Goal: Check status: Check status

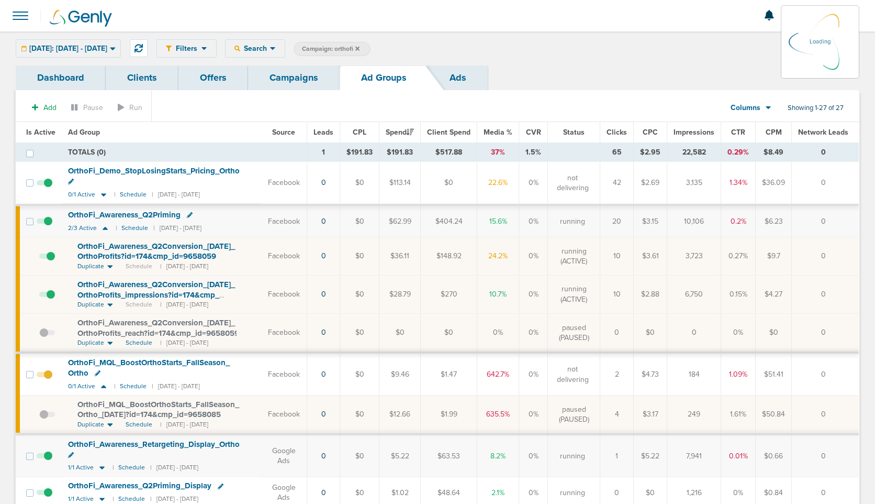
click at [287, 84] on link "Campaigns" at bounding box center [294, 77] width 92 height 25
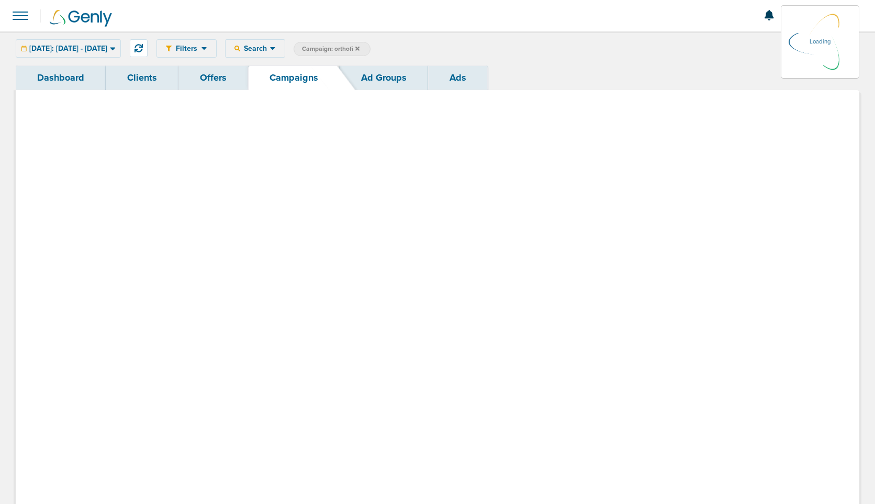
click at [294, 77] on link "Campaigns" at bounding box center [294, 77] width 92 height 25
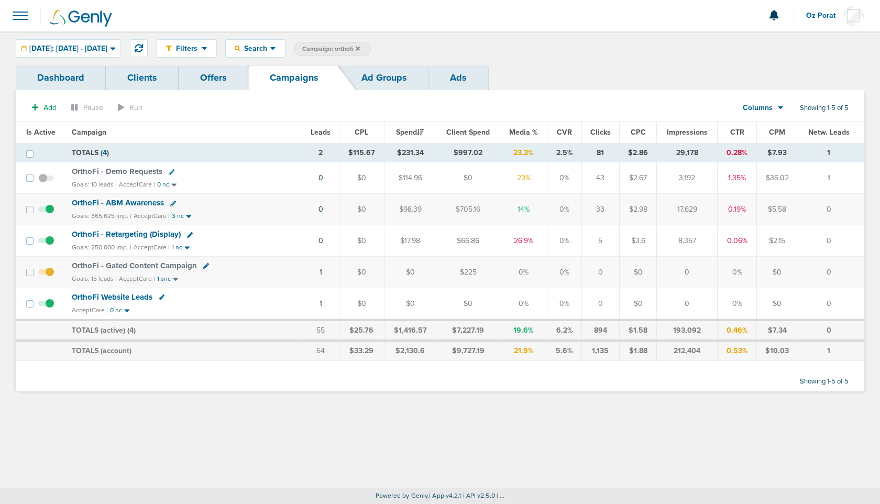
click at [326, 128] on span "Leads" at bounding box center [320, 132] width 20 height 9
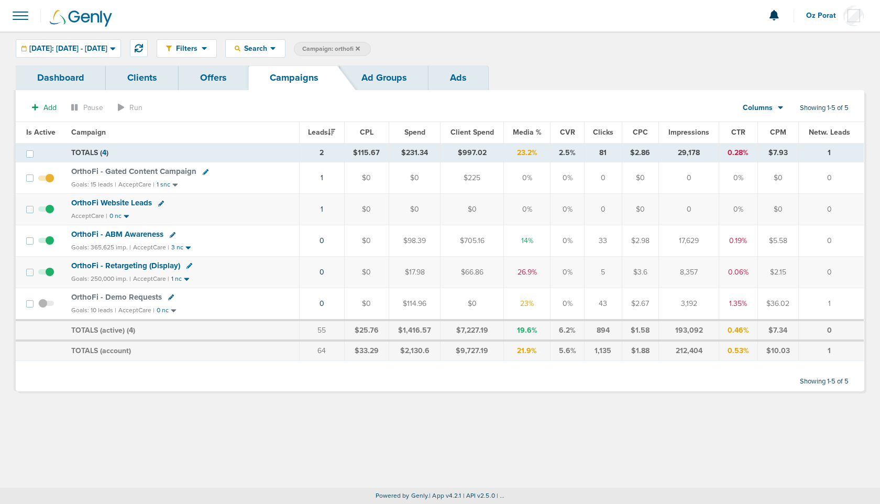
click at [326, 175] on td "1" at bounding box center [321, 177] width 45 height 31
click at [153, 171] on span "OrthoFi - Gated Content Campaign" at bounding box center [133, 170] width 125 height 9
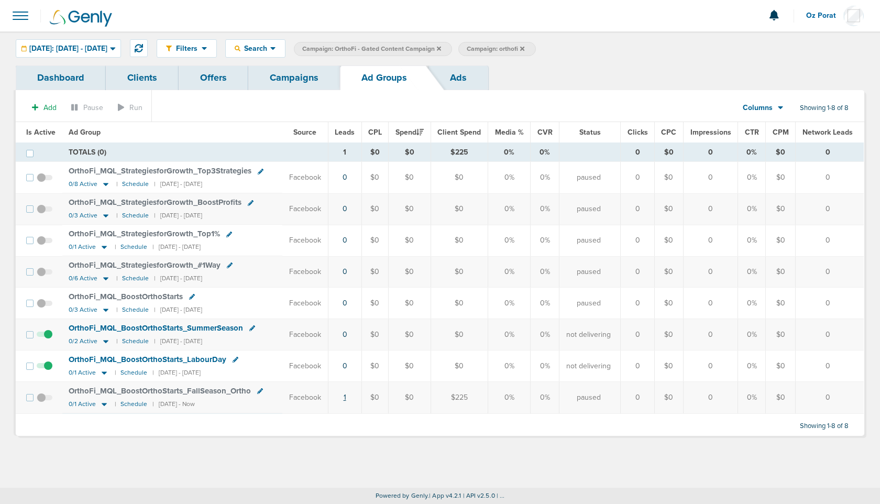
click at [346, 397] on link "1" at bounding box center [344, 397] width 3 height 9
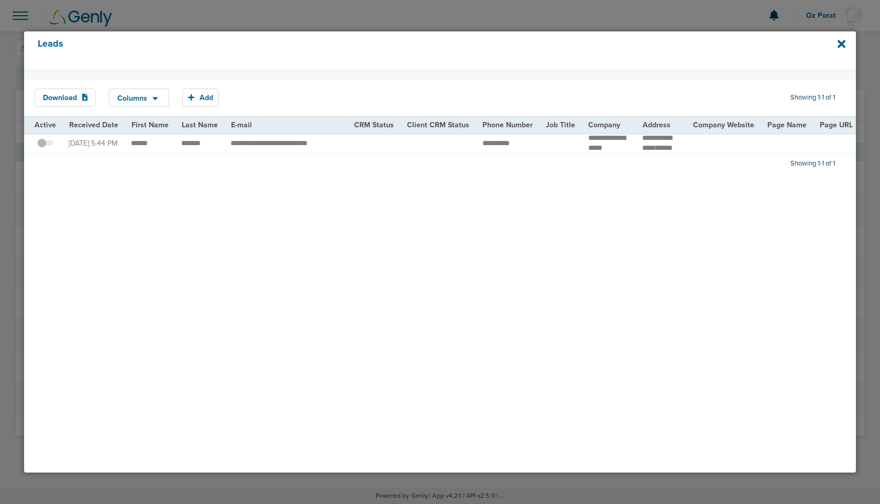
click at [846, 42] on div "Leads" at bounding box center [440, 50] width 832 height 38
click at [643, 12] on div at bounding box center [440, 252] width 880 height 504
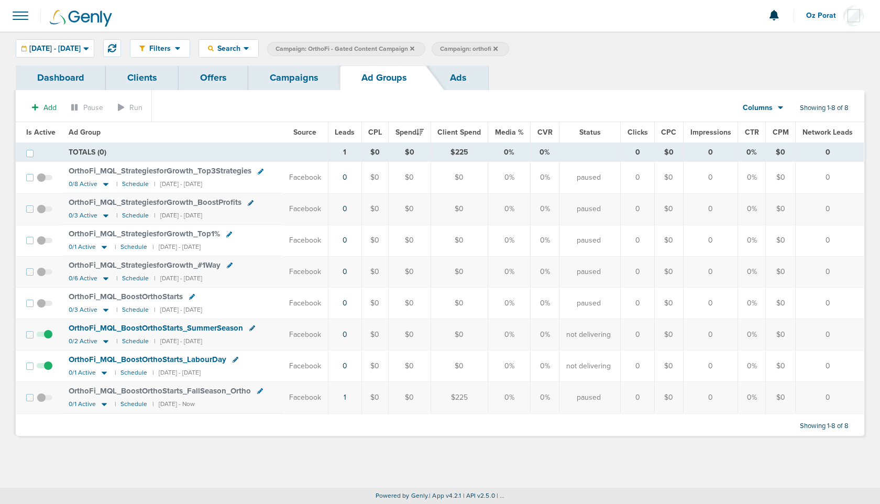
click at [300, 79] on link "Campaigns" at bounding box center [294, 77] width 92 height 25
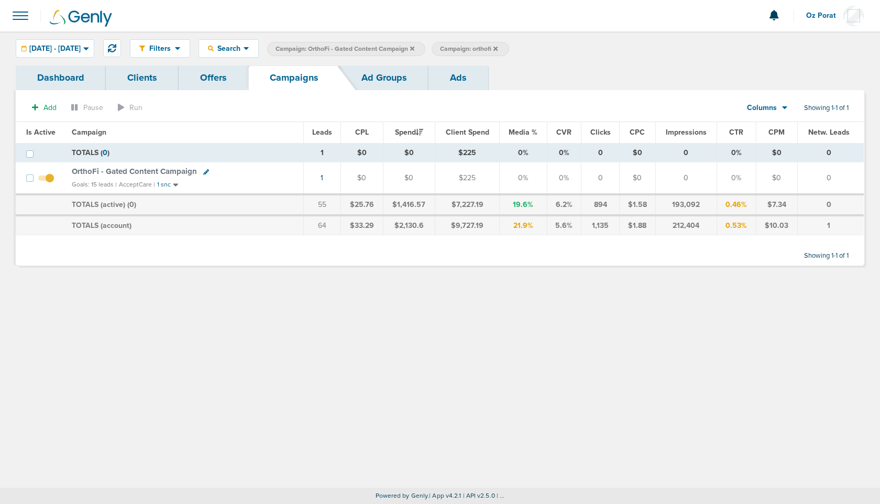
click at [414, 48] on icon at bounding box center [412, 49] width 4 height 6
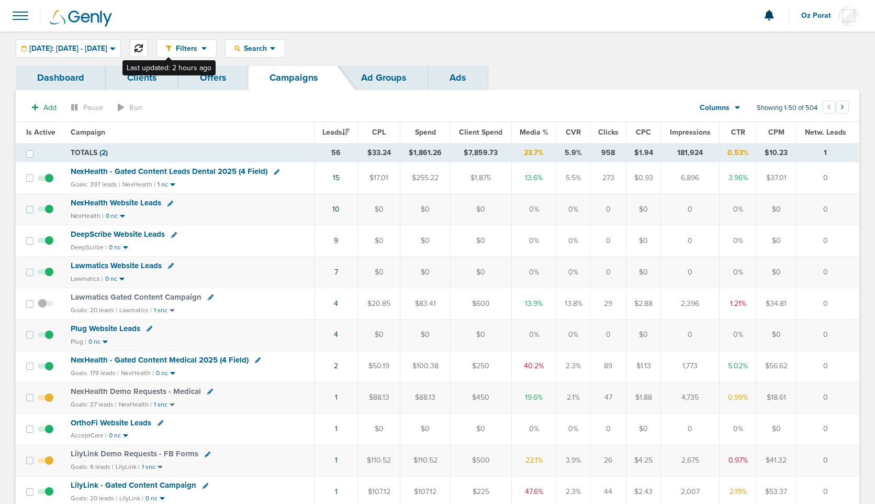
click at [148, 43] on button at bounding box center [139, 48] width 18 height 18
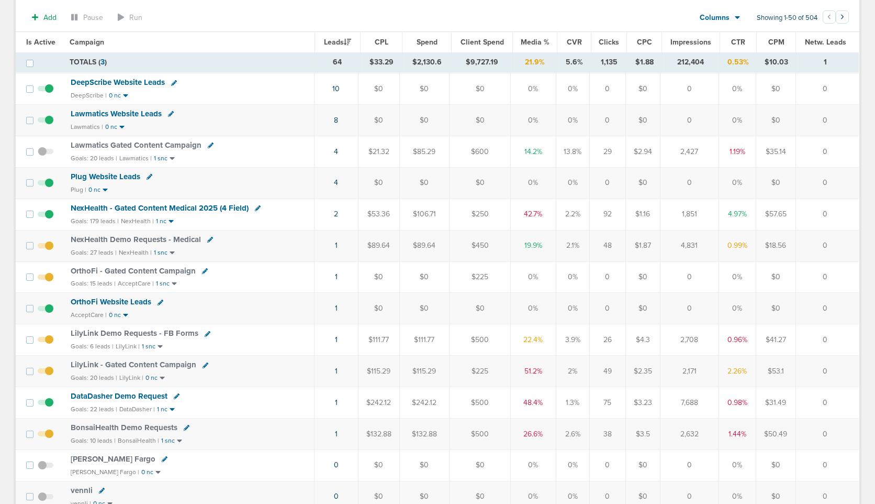
scroll to position [156, 0]
click at [337, 431] on link "1" at bounding box center [336, 432] width 3 height 9
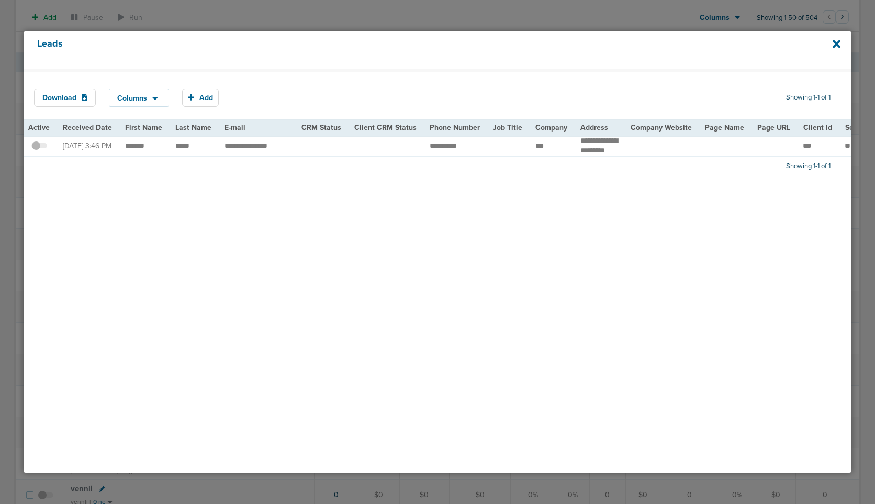
scroll to position [0, 0]
drag, startPoint x: 128, startPoint y: 151, endPoint x: 202, endPoint y: 151, distance: 74.3
click at [251, 145] on td "**********" at bounding box center [262, 146] width 77 height 21
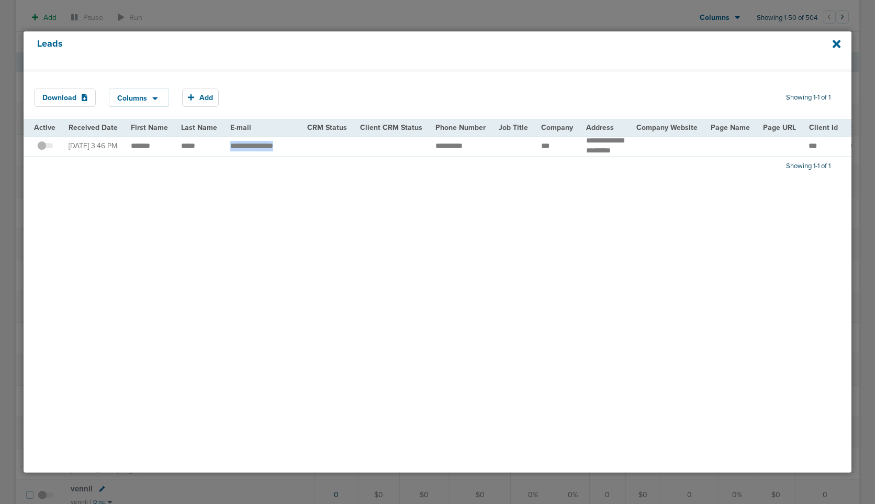
click at [251, 145] on td "**********" at bounding box center [262, 146] width 77 height 21
copy tr "*******"
drag, startPoint x: 425, startPoint y: 154, endPoint x: 487, endPoint y: 154, distance: 61.8
copy tr
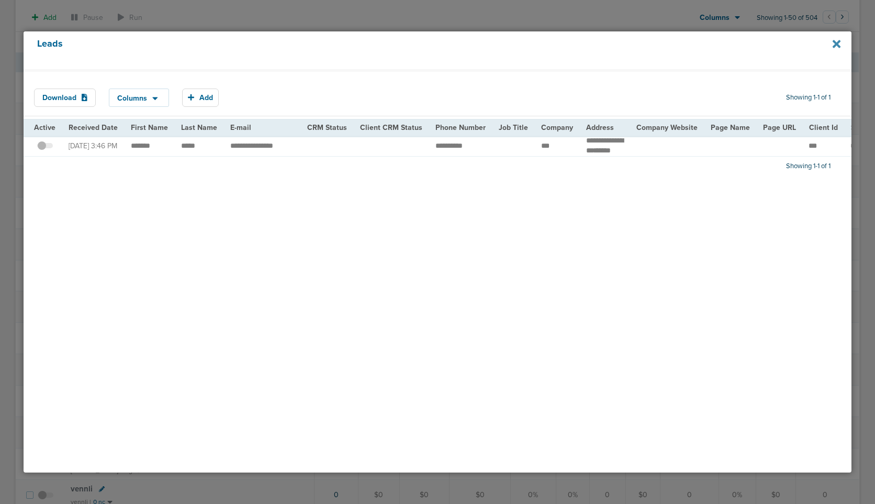
click at [837, 49] on icon at bounding box center [837, 44] width 8 height 12
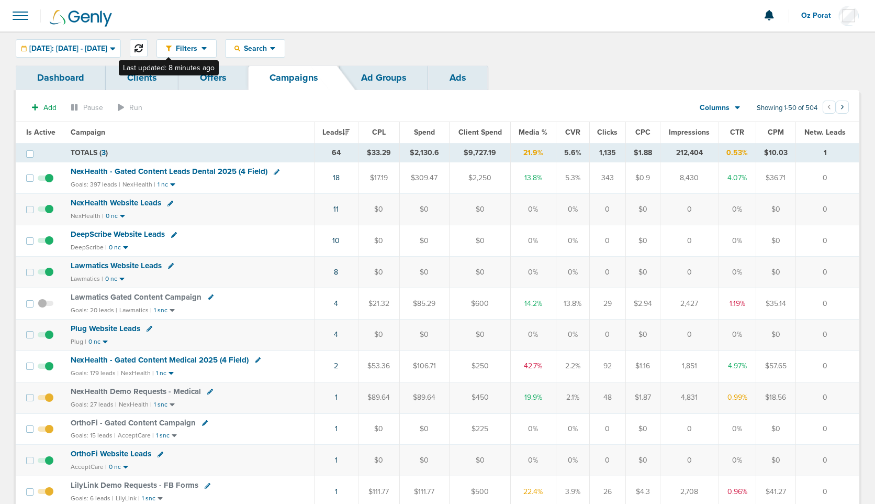
click at [143, 49] on icon at bounding box center [139, 48] width 8 height 8
drag, startPoint x: 168, startPoint y: 46, endPoint x: 298, endPoint y: 126, distance: 153.0
click at [143, 46] on icon at bounding box center [139, 48] width 8 height 8
